Goal: Information Seeking & Learning: Compare options

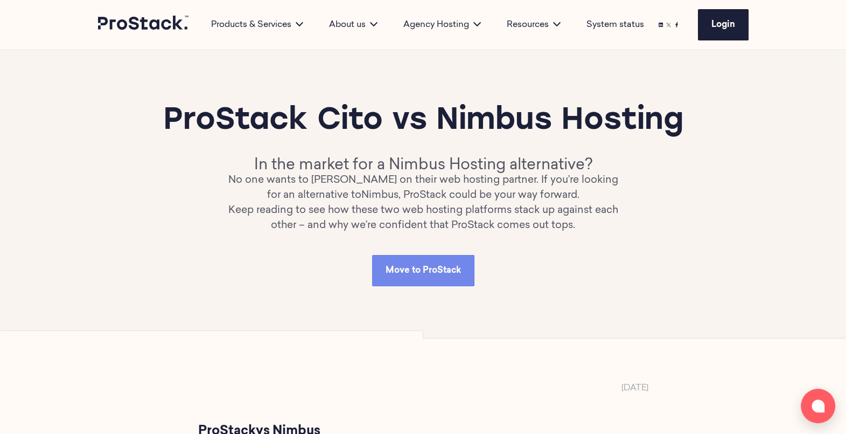
click at [254, 286] on div "ProStack Cito vs Nimbus Hosting In the market for a Nimbus Hosting alternative?…" at bounding box center [423, 194] width 651 height 184
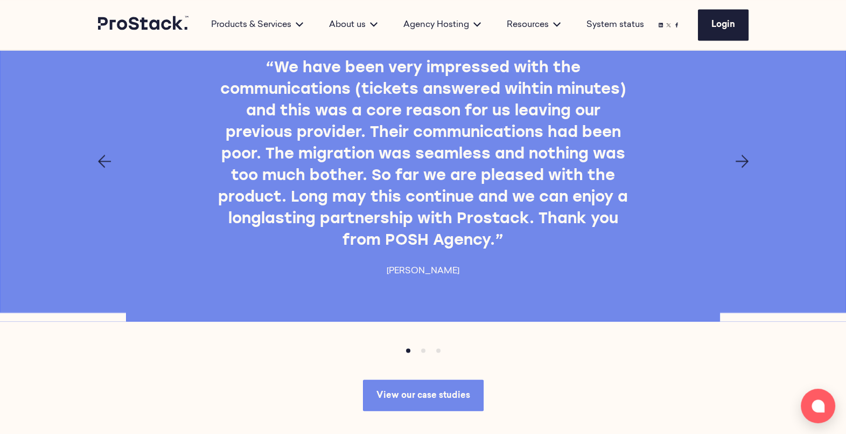
scroll to position [2220, 0]
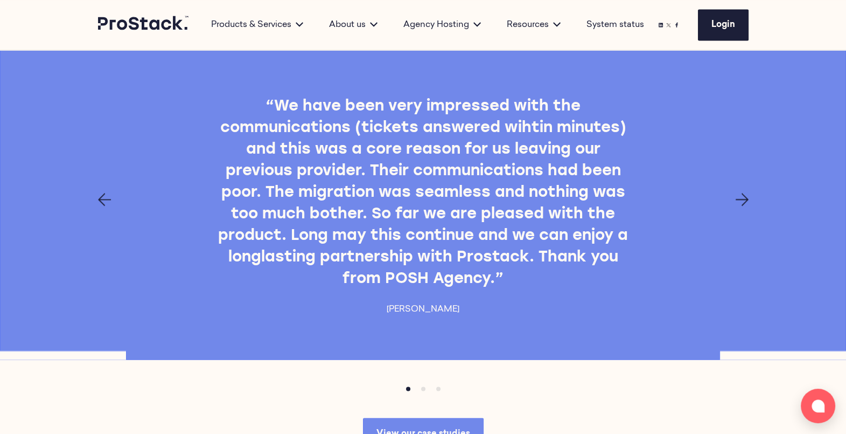
click at [749, 206] on div at bounding box center [423, 199] width 737 height 13
click at [739, 206] on icon "Next page" at bounding box center [742, 199] width 13 height 13
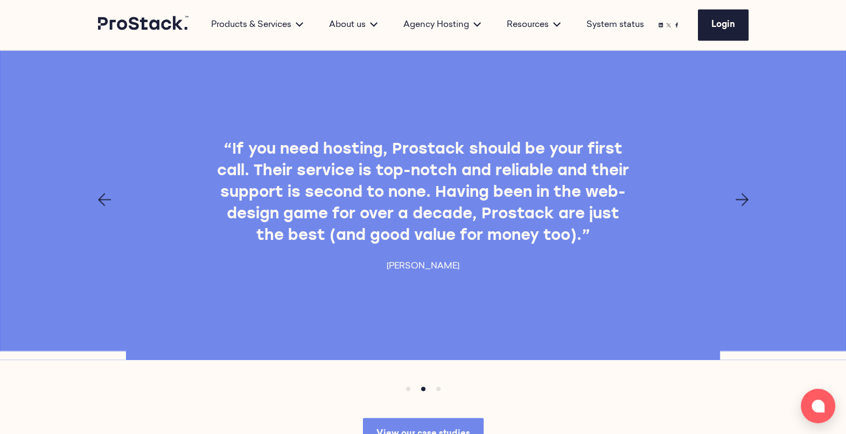
click at [739, 206] on icon "Next page" at bounding box center [742, 199] width 13 height 13
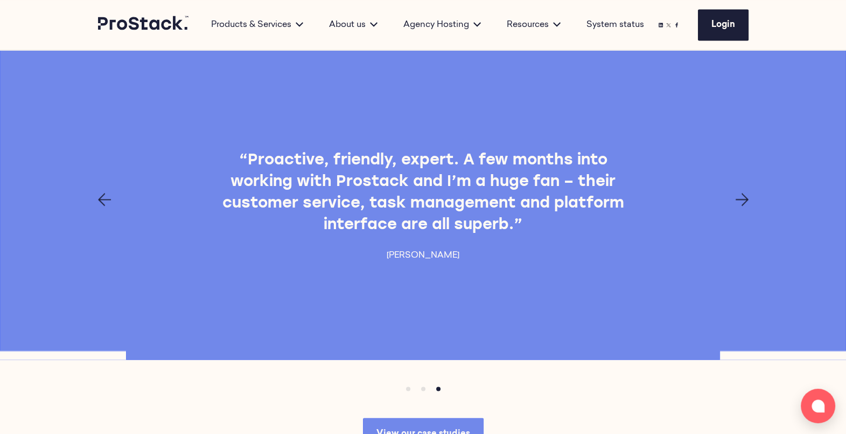
click at [739, 206] on icon "Next page" at bounding box center [742, 199] width 13 height 13
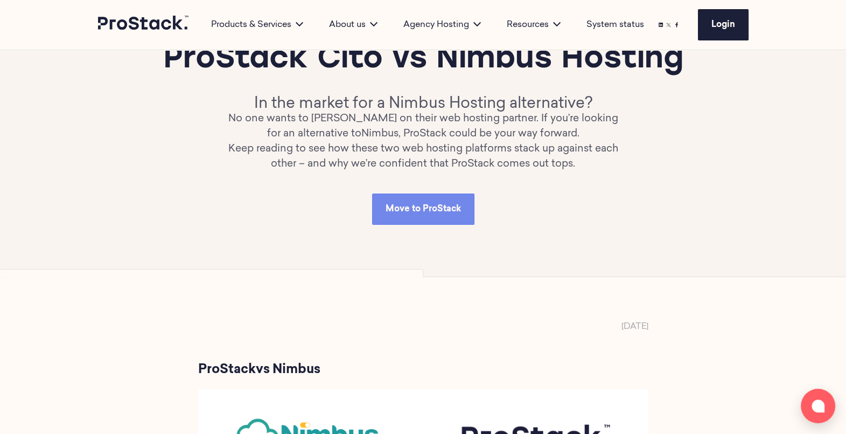
scroll to position [0, 0]
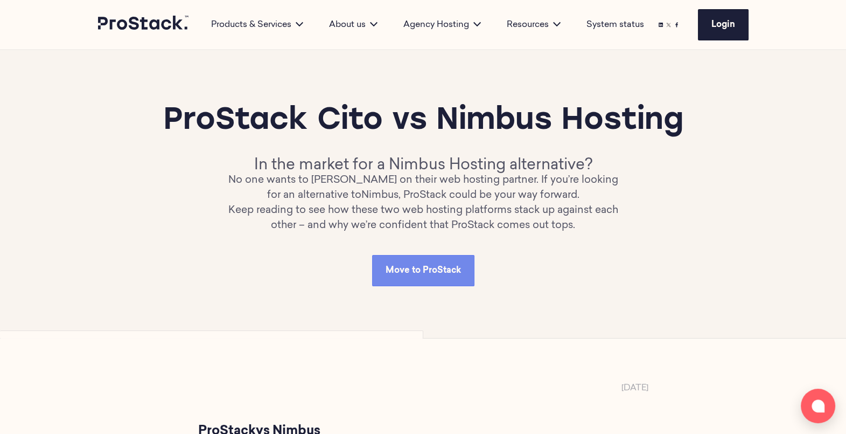
click at [164, 27] on icon at bounding box center [144, 23] width 92 height 15
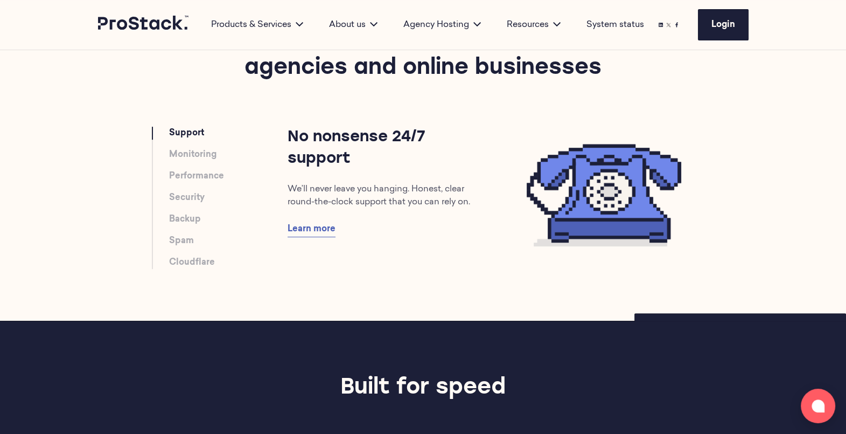
scroll to position [591, 0]
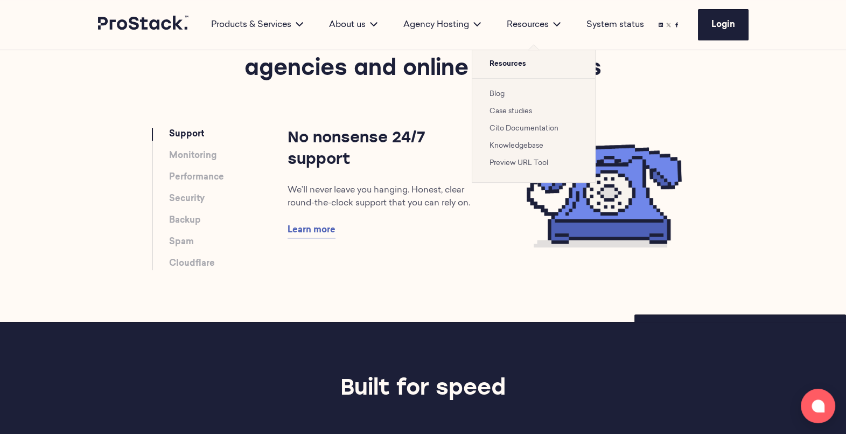
click at [513, 108] on link "Case studies" at bounding box center [511, 111] width 43 height 7
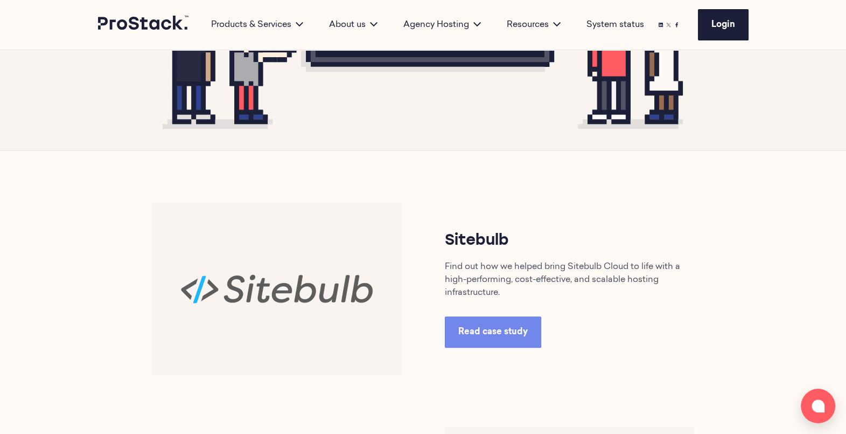
scroll to position [359, 0]
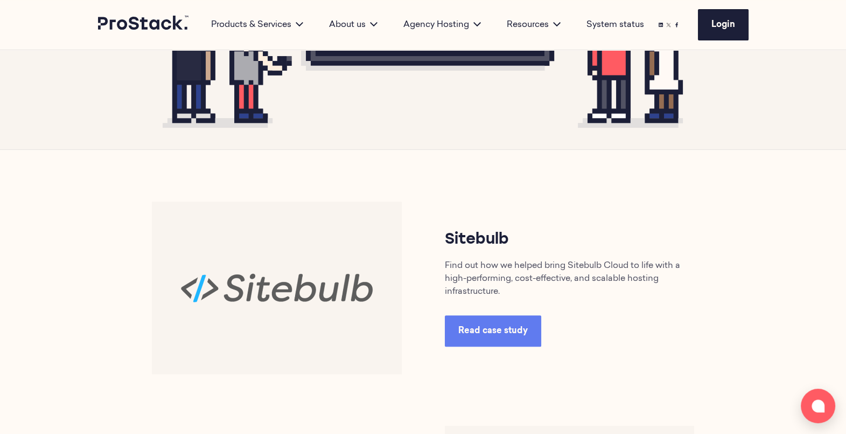
click at [496, 334] on span "Read case study" at bounding box center [492, 330] width 69 height 9
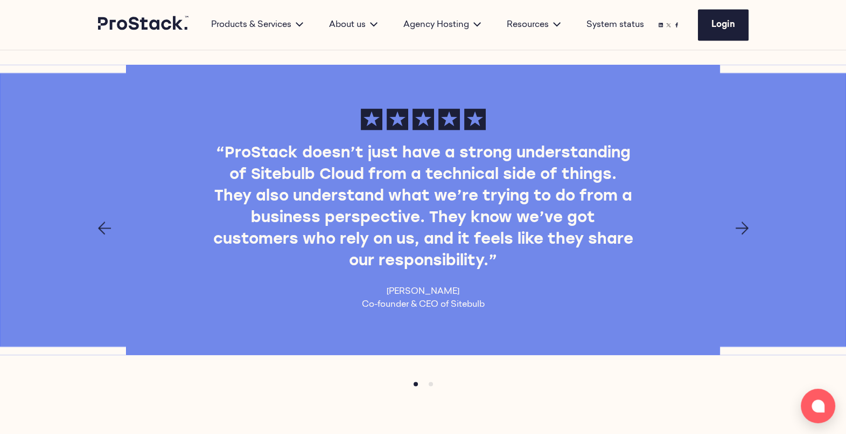
scroll to position [2011, 0]
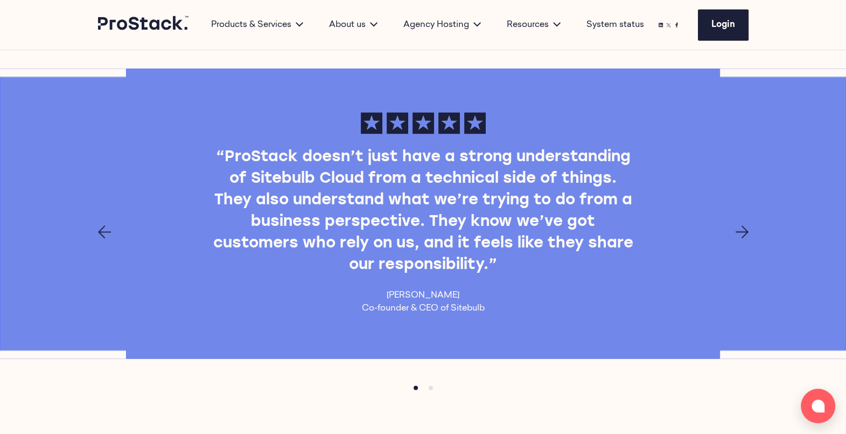
click at [749, 229] on div at bounding box center [423, 231] width 737 height 13
click at [746, 228] on icon "Next page" at bounding box center [742, 231] width 13 height 13
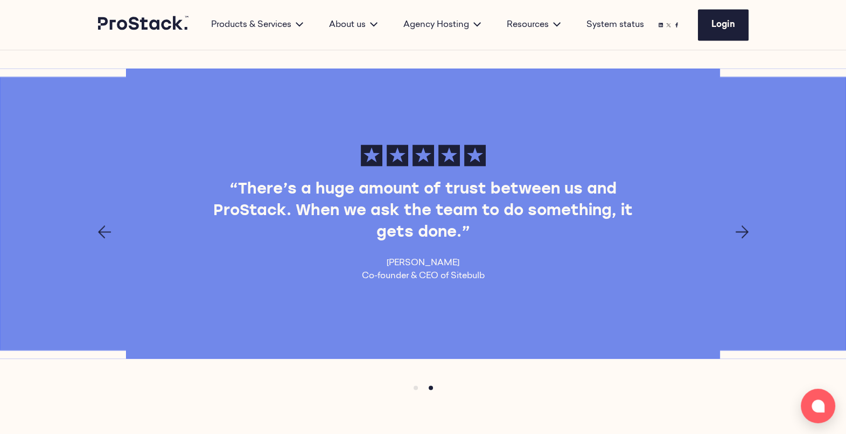
click at [746, 228] on icon "Next page" at bounding box center [742, 231] width 13 height 13
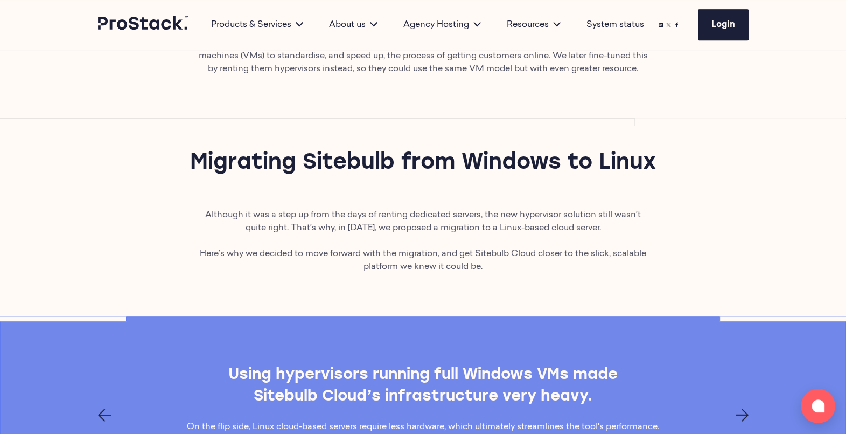
scroll to position [733, 0]
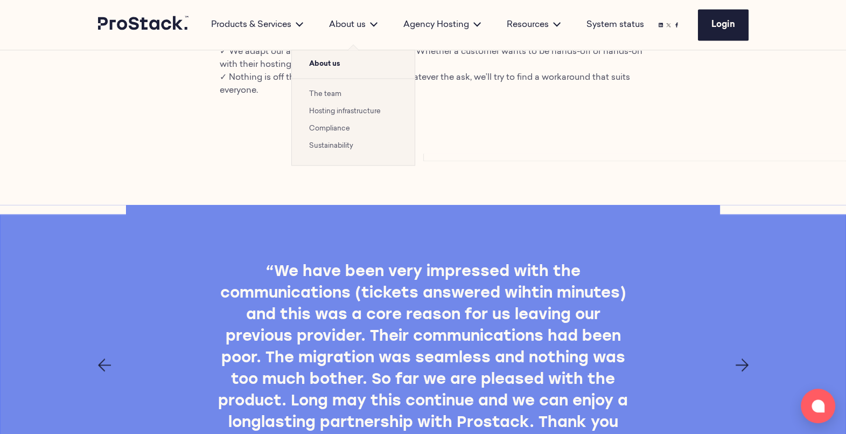
scroll to position [2034, 0]
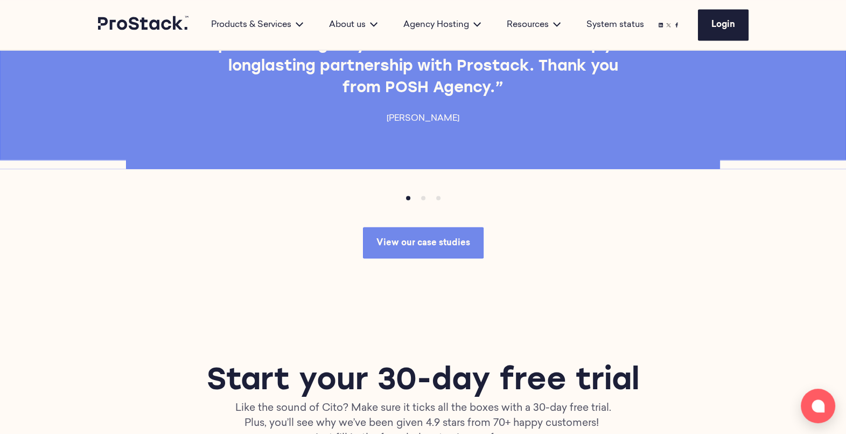
click at [435, 169] on div "“We have been very impressed with the communications (tickets answered wihtin m…" at bounding box center [423, 9] width 846 height 320
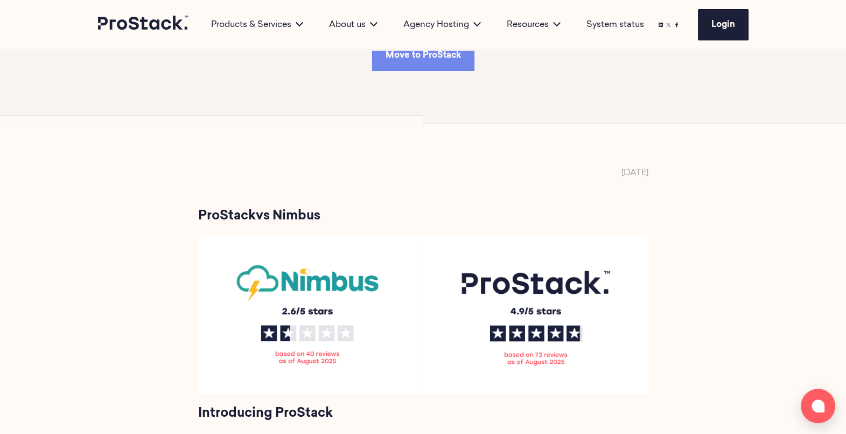
scroll to position [0, 0]
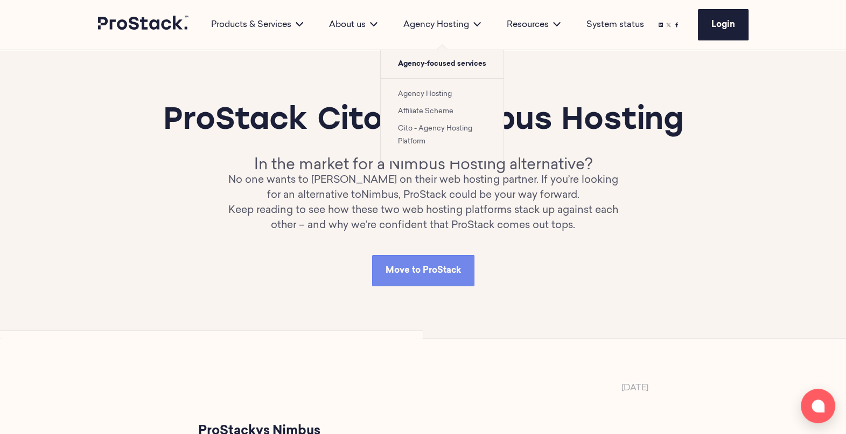
click at [413, 132] on link "Cito - Agency Hosting Platform" at bounding box center [435, 135] width 74 height 20
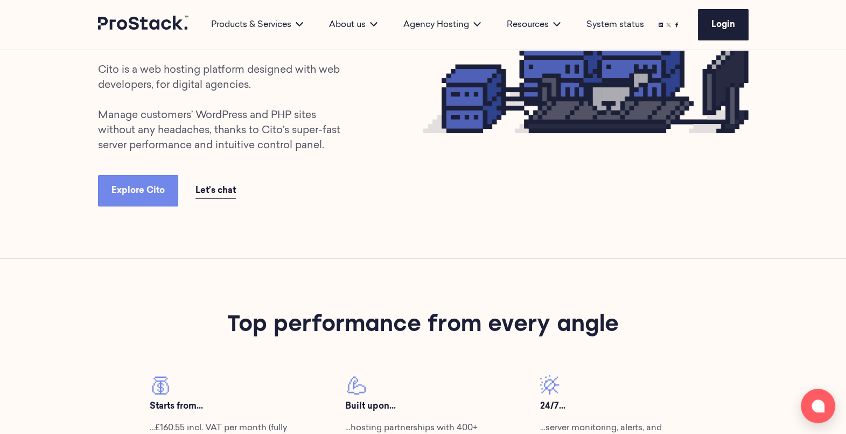
scroll to position [210, 0]
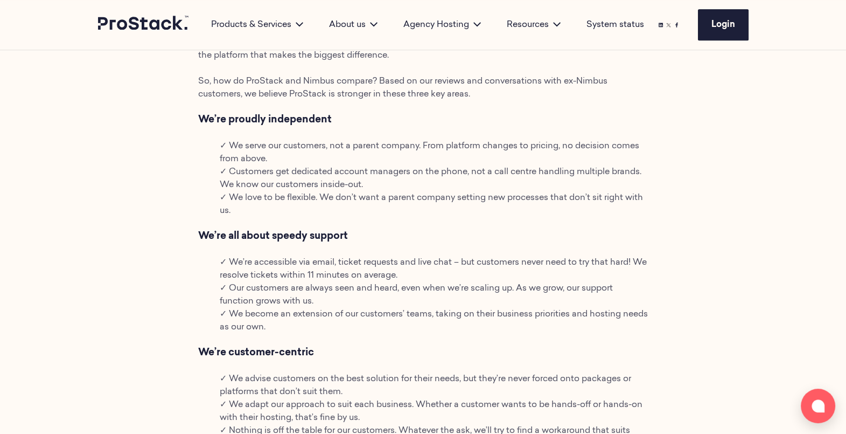
scroll to position [1707, 0]
